Goal: Transaction & Acquisition: Purchase product/service

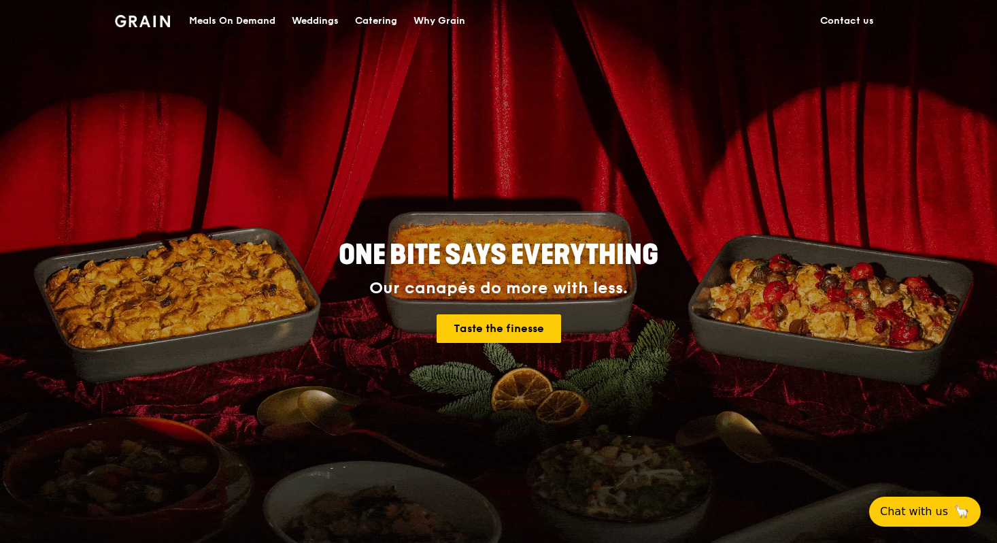
click at [368, 20] on div "Catering" at bounding box center [376, 21] width 42 height 41
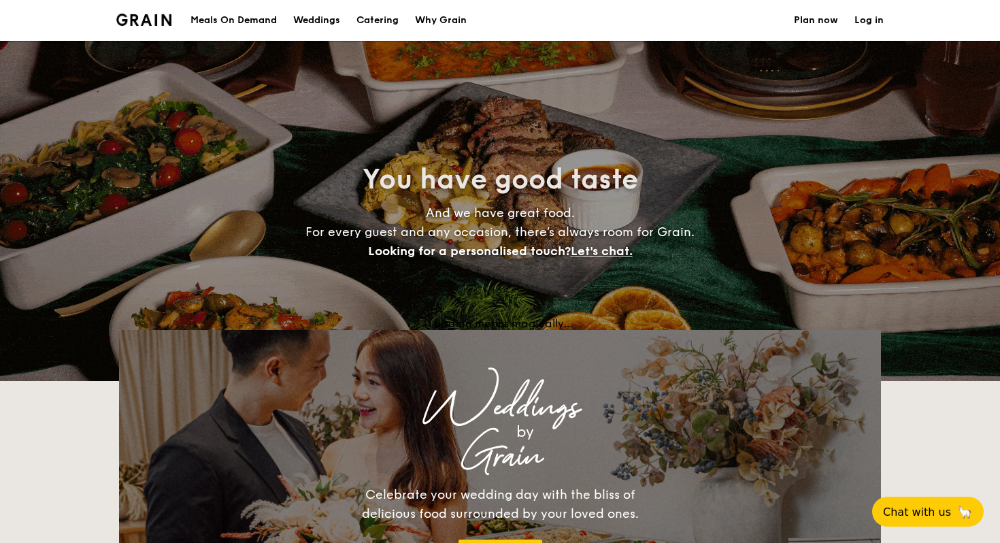
select select
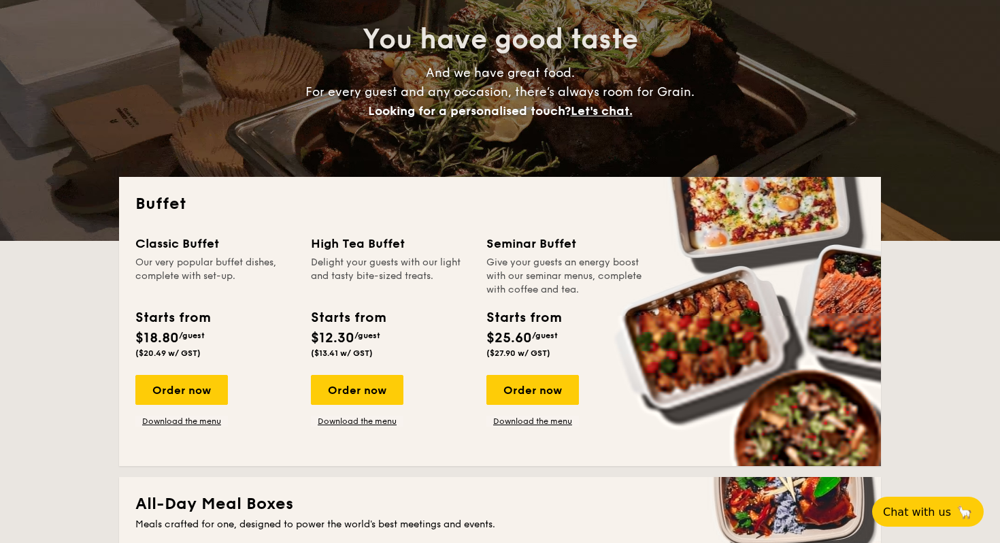
scroll to position [139, 0]
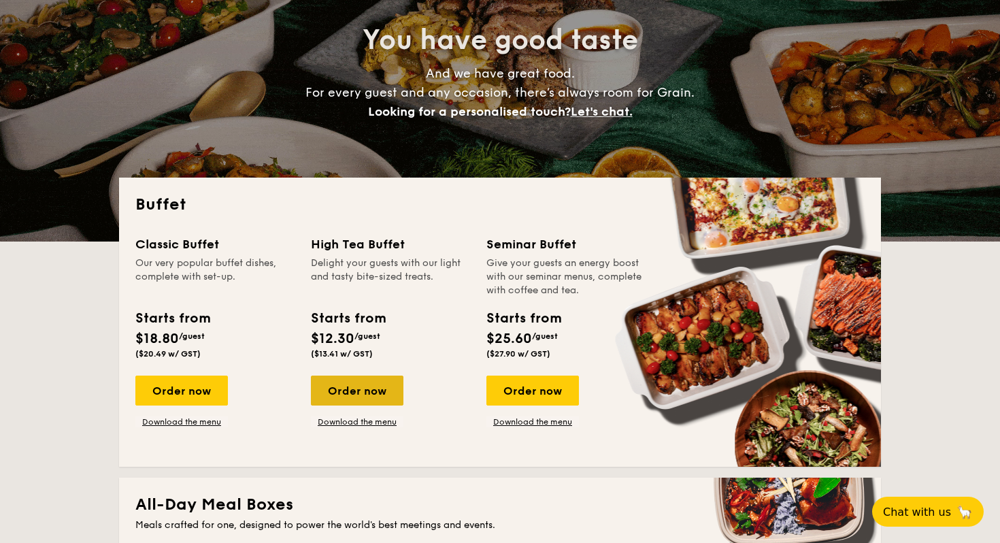
click at [384, 396] on div "Order now" at bounding box center [357, 391] width 93 height 30
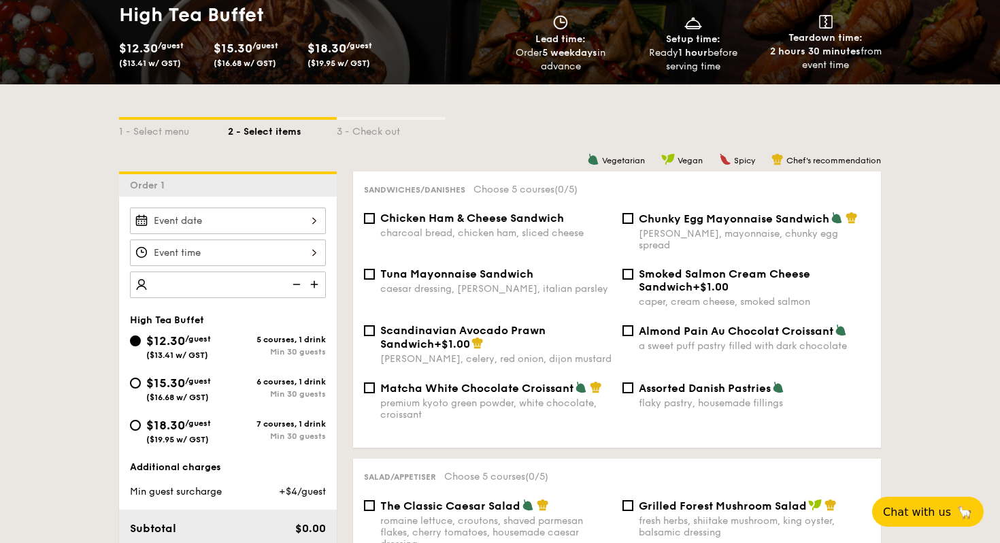
scroll to position [242, 0]
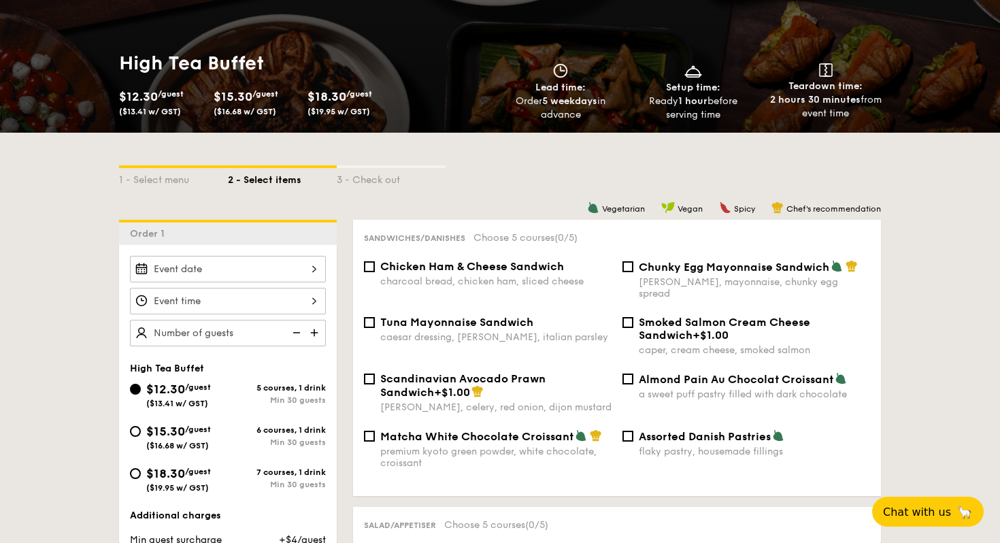
scroll to position [161, 0]
